Goal: Task Accomplishment & Management: Use online tool/utility

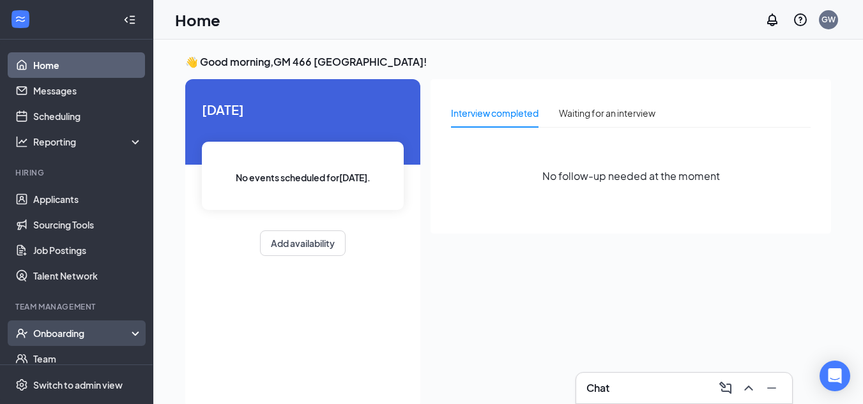
click at [65, 331] on div "Onboarding" at bounding box center [82, 333] width 98 height 13
click at [61, 352] on link "Overview" at bounding box center [87, 359] width 109 height 26
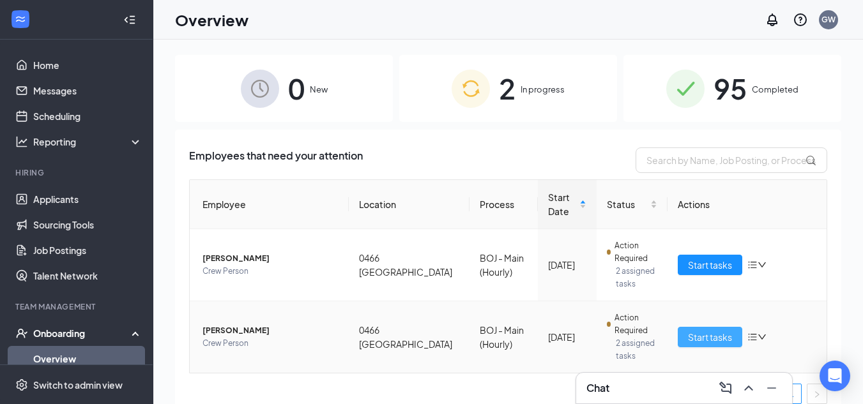
click at [694, 336] on span "Start tasks" at bounding box center [710, 337] width 44 height 14
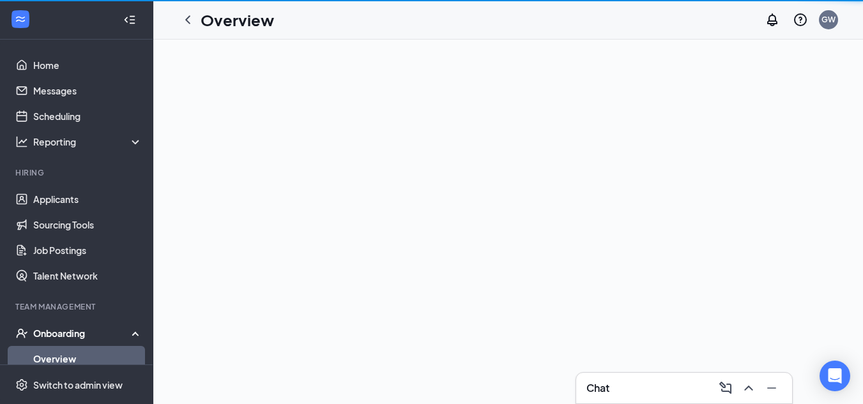
click at [694, 336] on div at bounding box center [508, 222] width 710 height 365
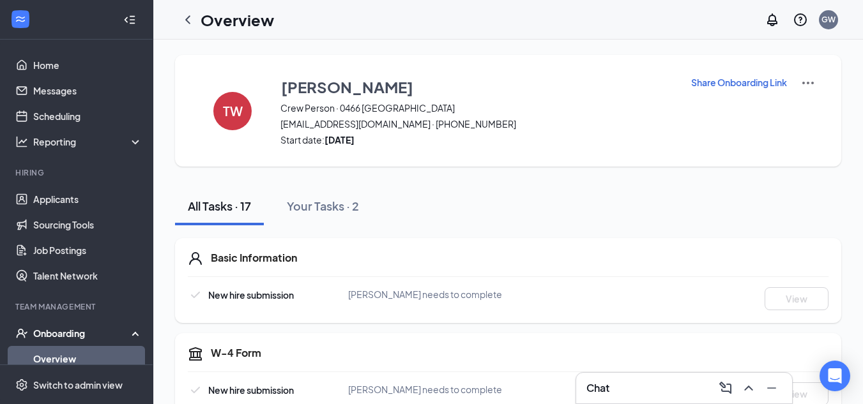
click at [599, 388] on h3 "Chat" at bounding box center [597, 388] width 23 height 14
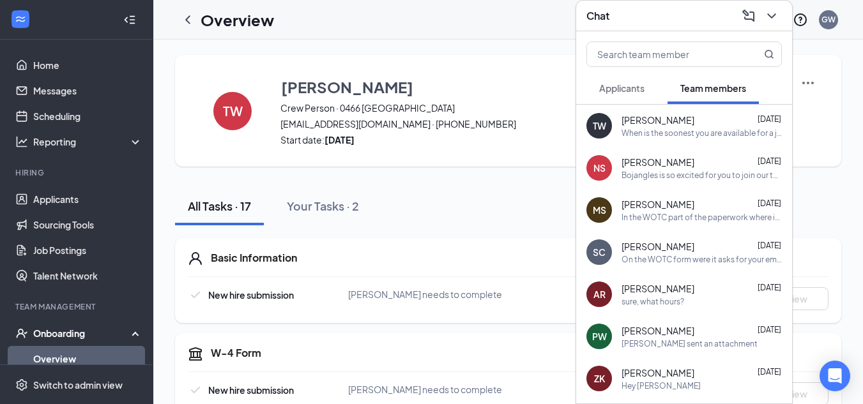
click at [641, 128] on div "When is the soonest you are available for a job interview? Just need to get a s…" at bounding box center [702, 133] width 160 height 11
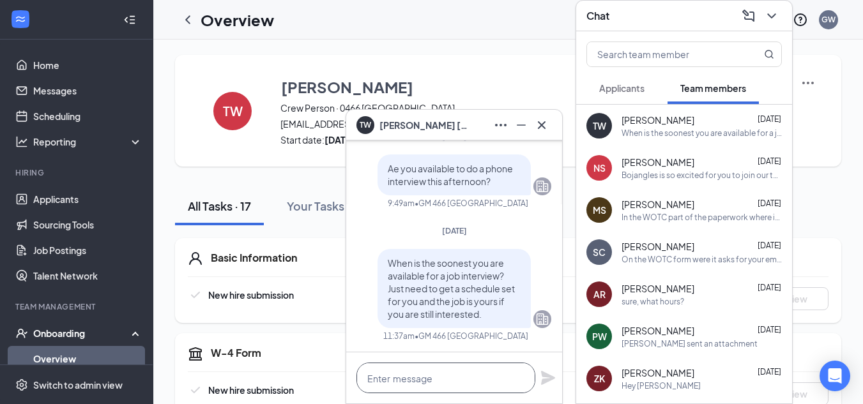
click at [420, 385] on textarea at bounding box center [445, 378] width 179 height 31
type textarea "w"
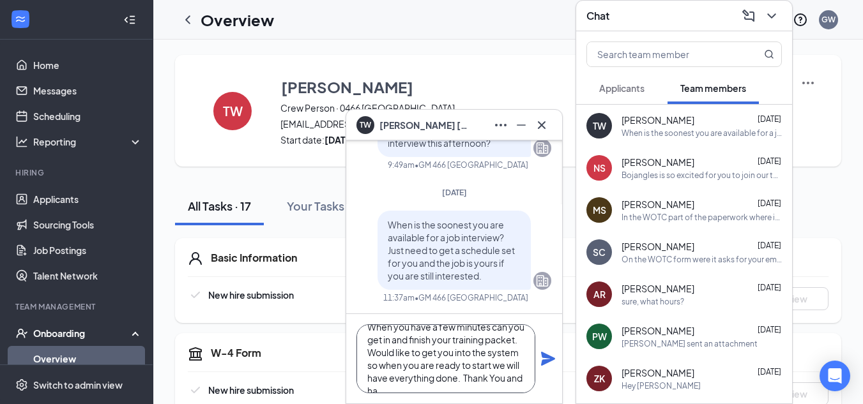
scroll to position [26, 0]
type textarea "When you have a few minutes can you get in and finish your training packet. Wou…"
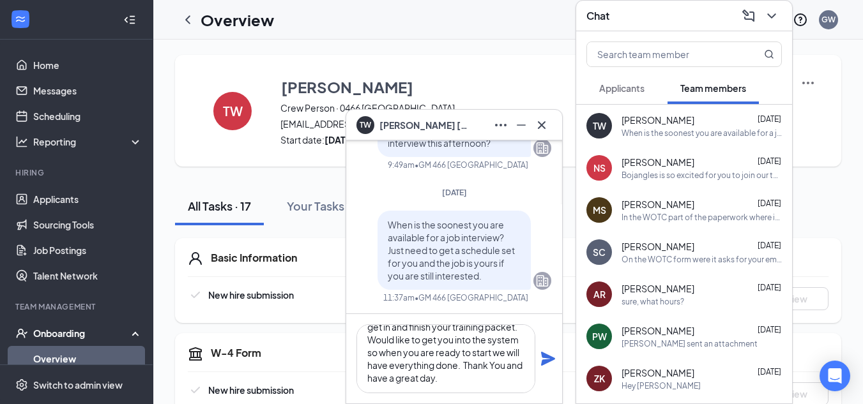
click at [546, 359] on icon "Plane" at bounding box center [547, 358] width 15 height 15
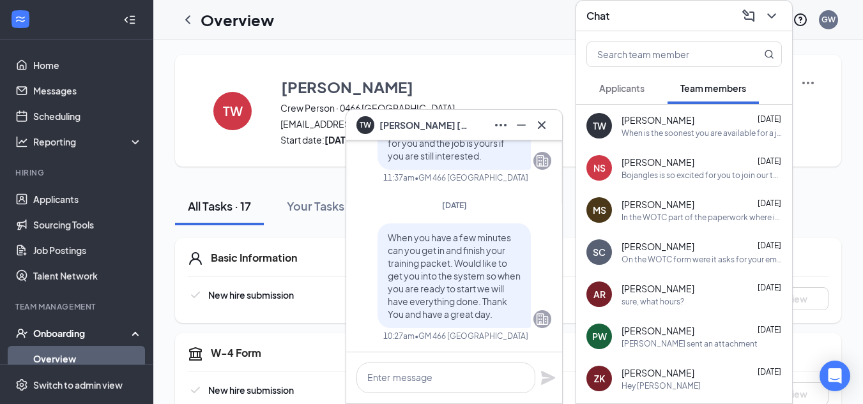
scroll to position [0, 0]
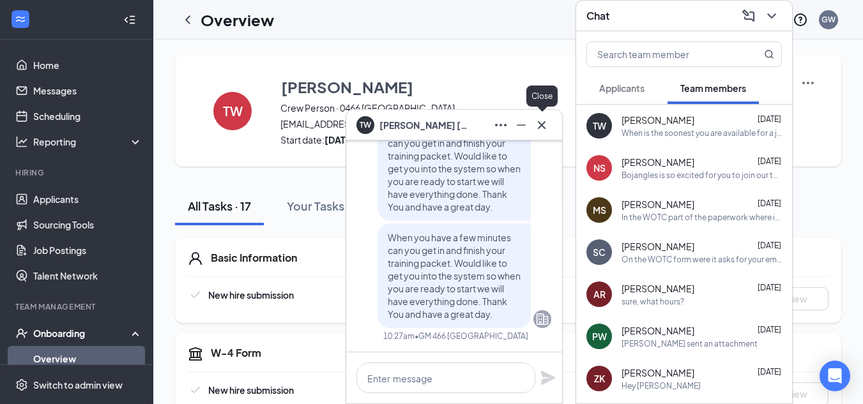
click at [541, 125] on icon "Cross" at bounding box center [542, 125] width 8 height 8
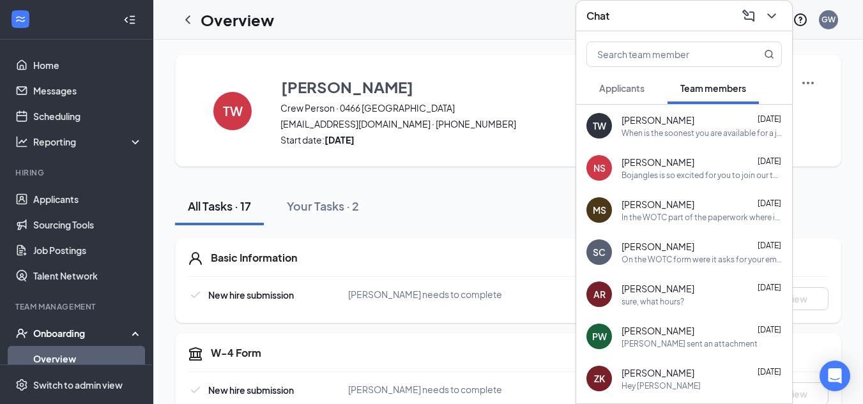
click at [608, 20] on h3 "Chat" at bounding box center [597, 16] width 23 height 14
